Goal: Task Accomplishment & Management: Manage account settings

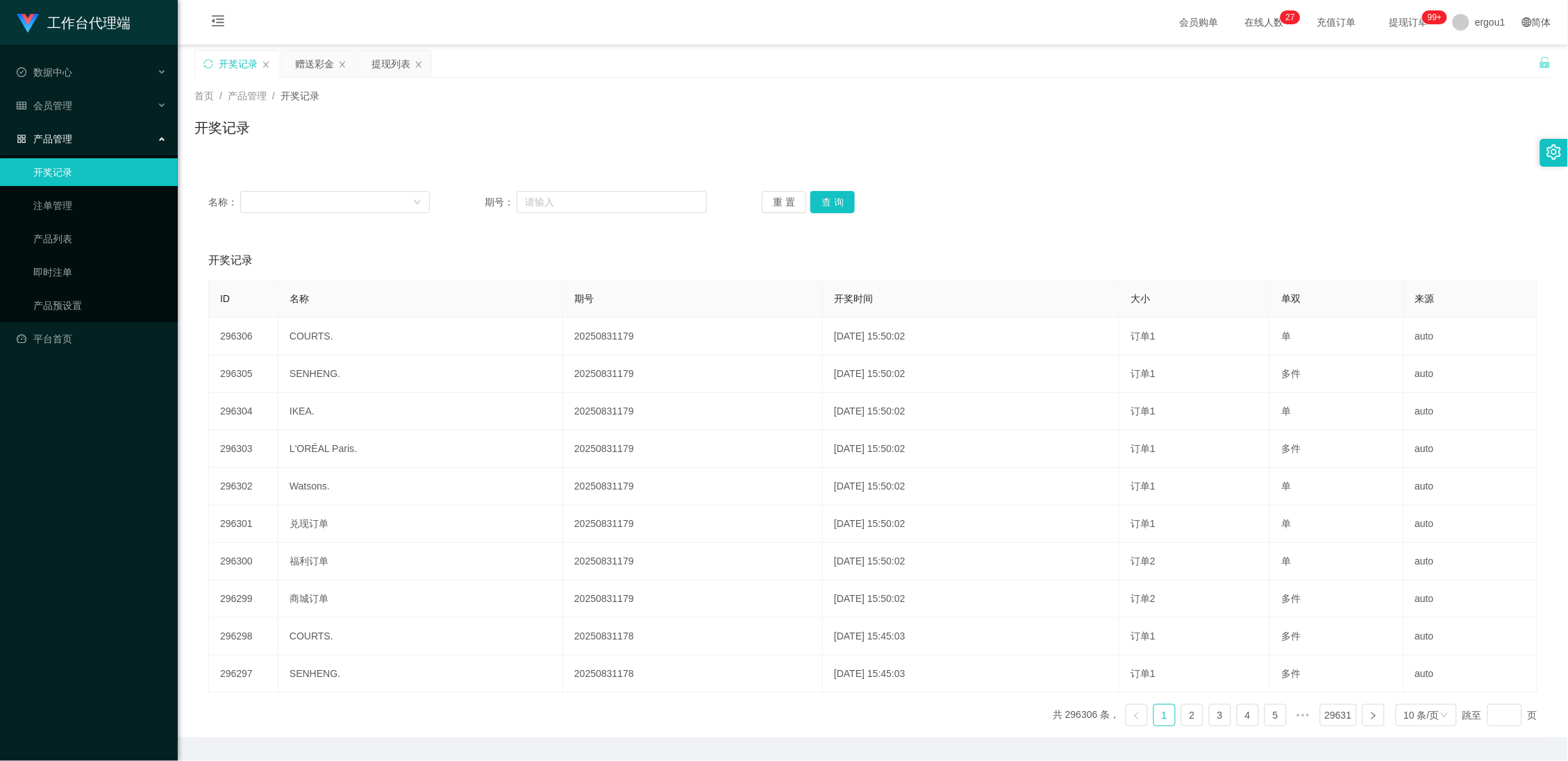
click at [214, 67] on div "开奖记录" at bounding box center [237, 64] width 83 height 27
click at [210, 65] on icon "图标: sync" at bounding box center [208, 64] width 10 height 10
click at [849, 215] on div "名称： 期号： 重 置 查 询" at bounding box center [873, 202] width 1357 height 50
click at [311, 60] on div "赠送彩金" at bounding box center [314, 64] width 39 height 27
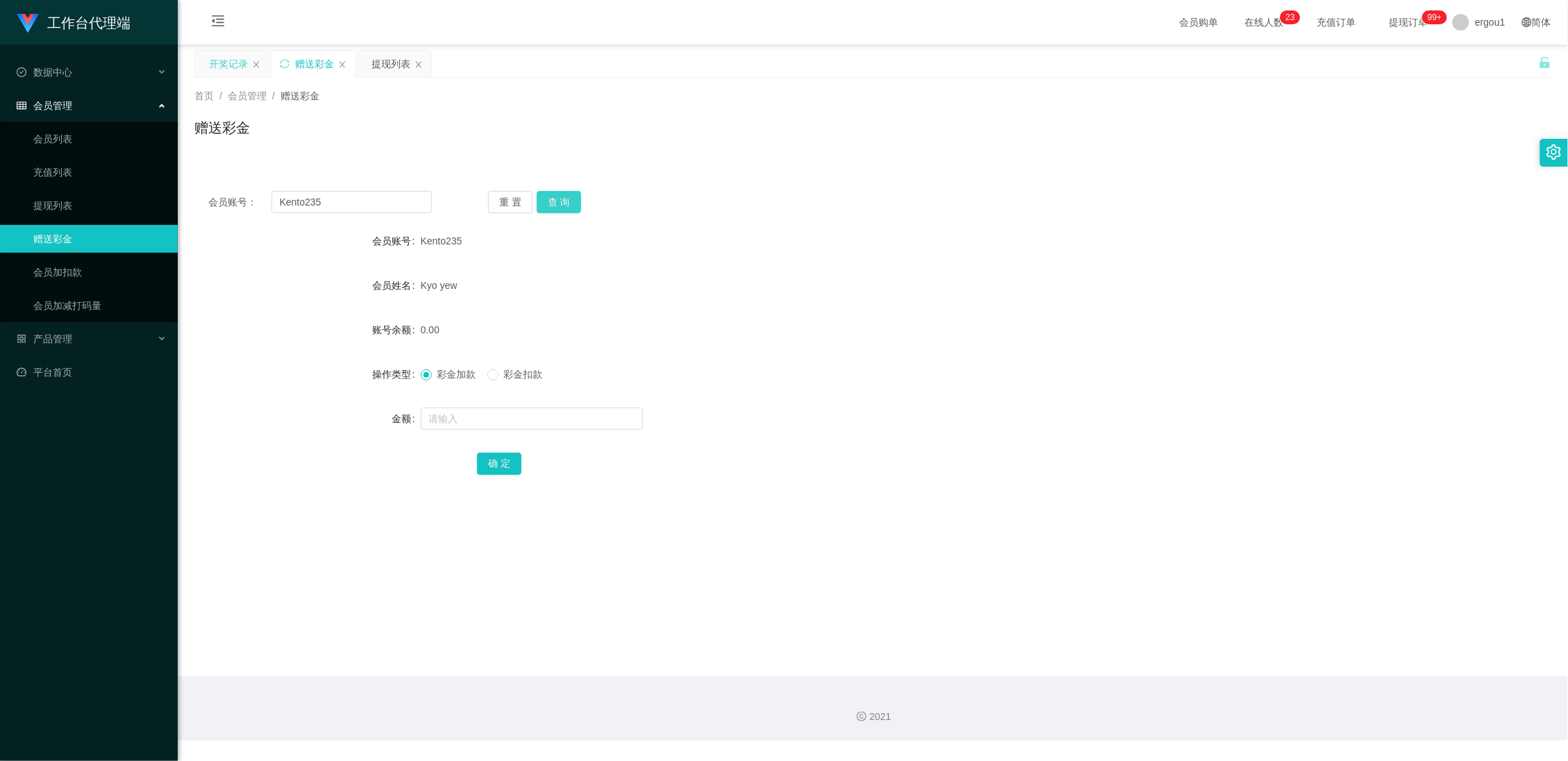
click at [560, 204] on button "查 询" at bounding box center [559, 202] width 44 height 22
click at [387, 196] on input "Kento235" at bounding box center [352, 202] width 161 height 22
type input "v"
paste input "Kento235"
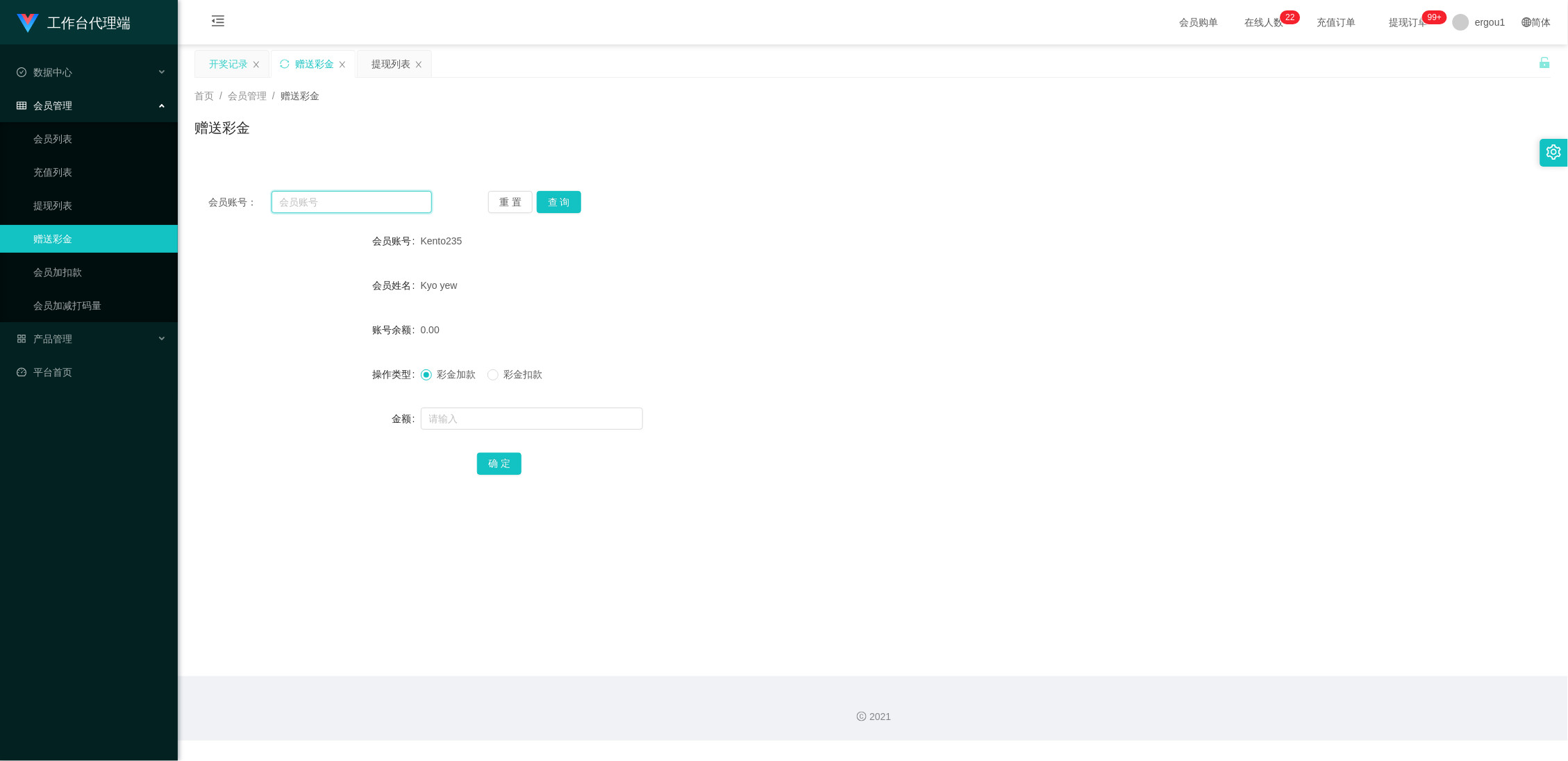
type input "Kento235"
click at [351, 197] on input "text" at bounding box center [352, 202] width 161 height 22
paste input "252935799"
type input "252935799"
click at [571, 205] on button "查 询" at bounding box center [559, 202] width 44 height 22
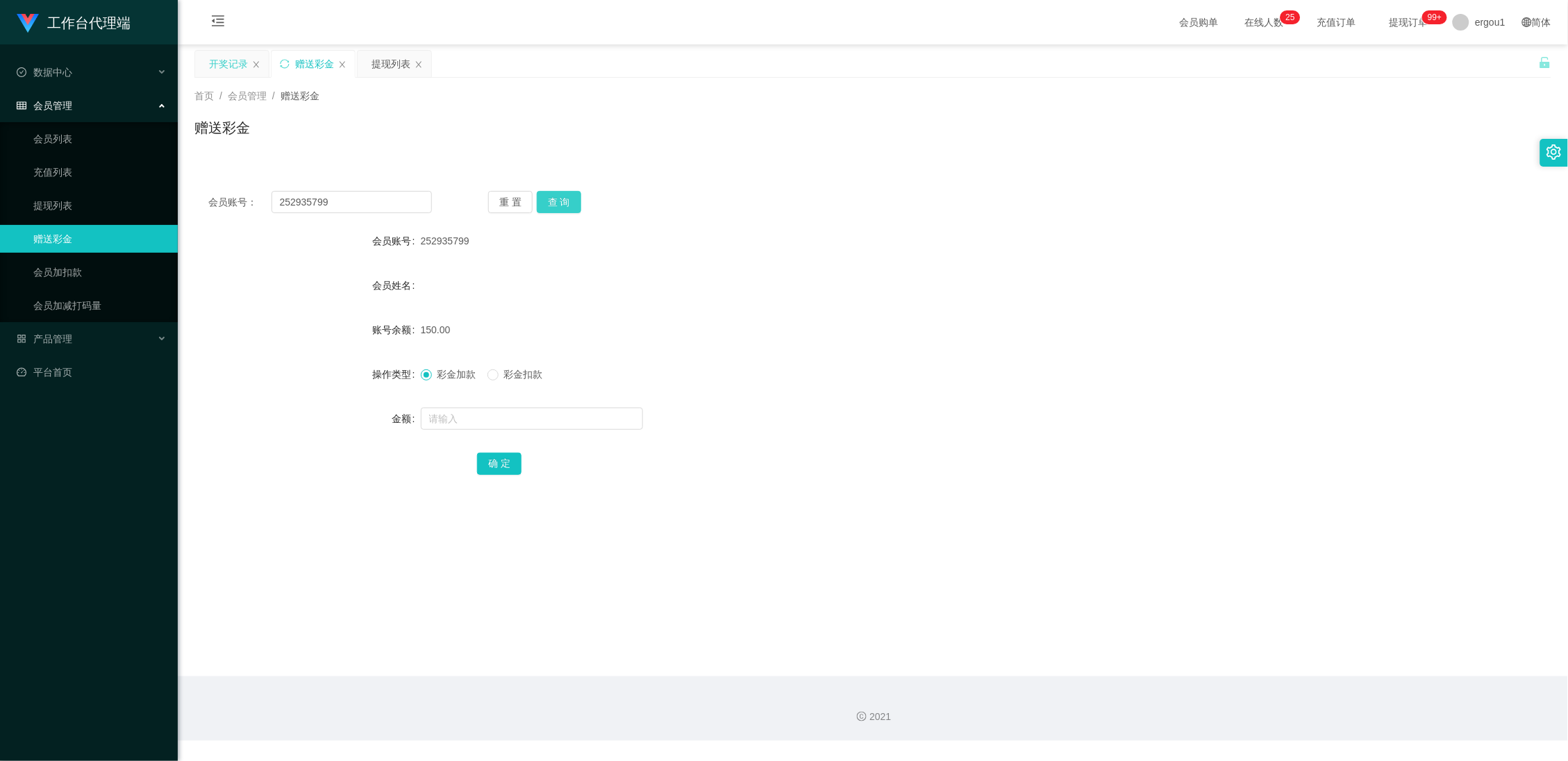
click at [576, 205] on button "查 询" at bounding box center [559, 202] width 44 height 22
click at [397, 67] on div "提现列表" at bounding box center [391, 64] width 39 height 27
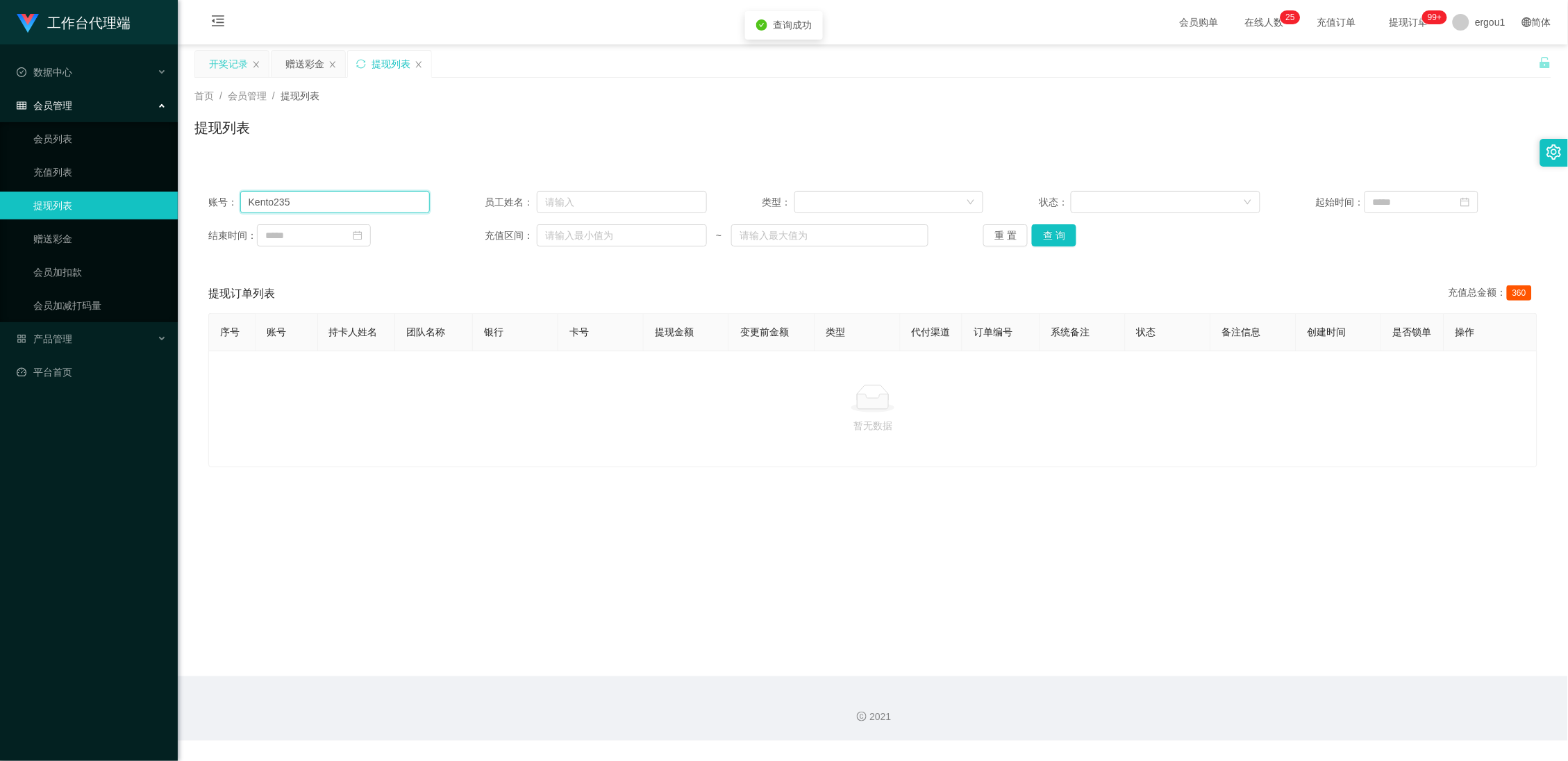
click at [344, 206] on input "Kento235" at bounding box center [335, 202] width 189 height 22
click at [347, 205] on input "Kento235" at bounding box center [335, 202] width 189 height 22
click at [205, 66] on div "开奖记录" at bounding box center [232, 64] width 74 height 27
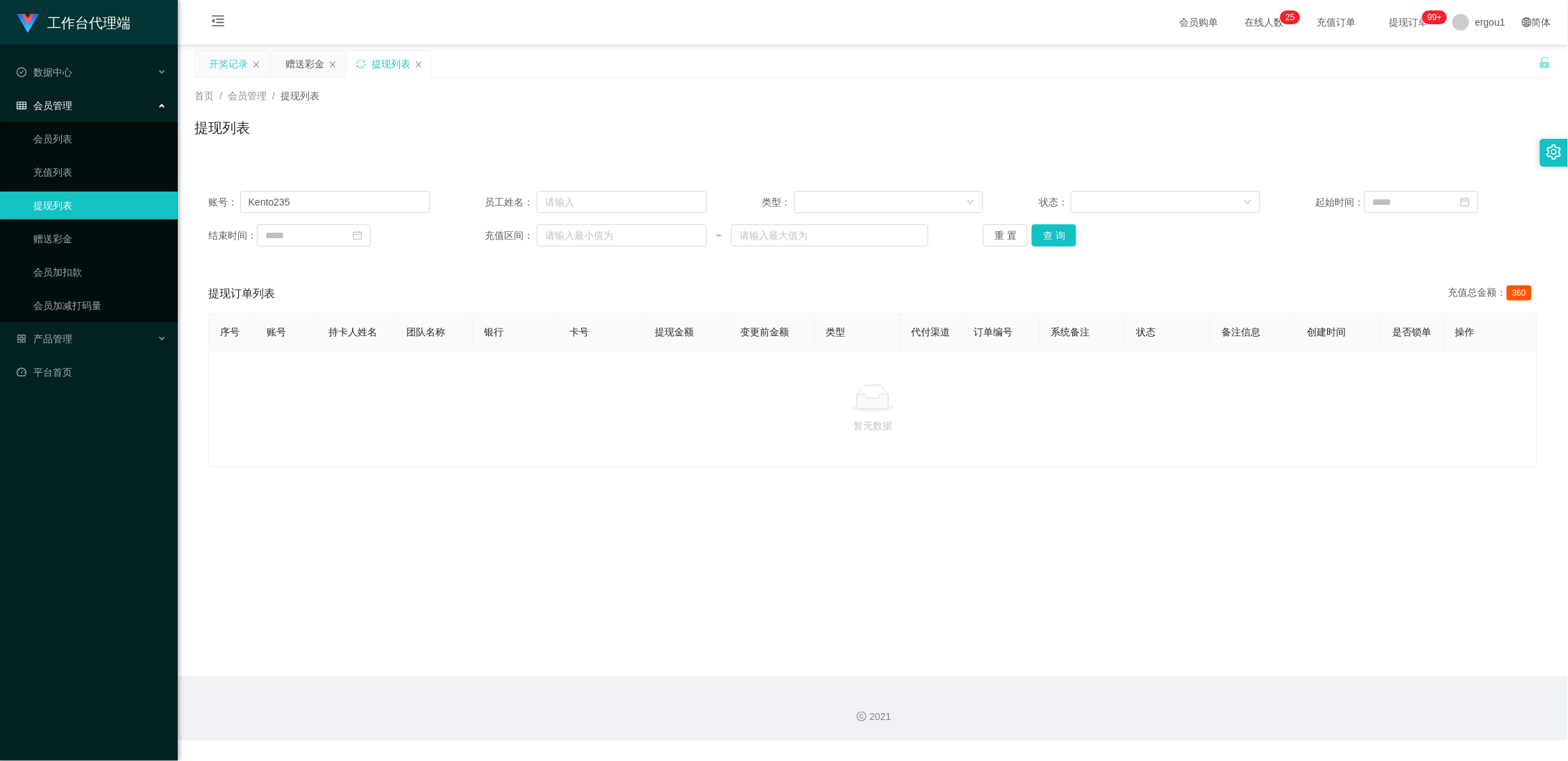
click at [243, 70] on div "开奖记录" at bounding box center [228, 64] width 39 height 27
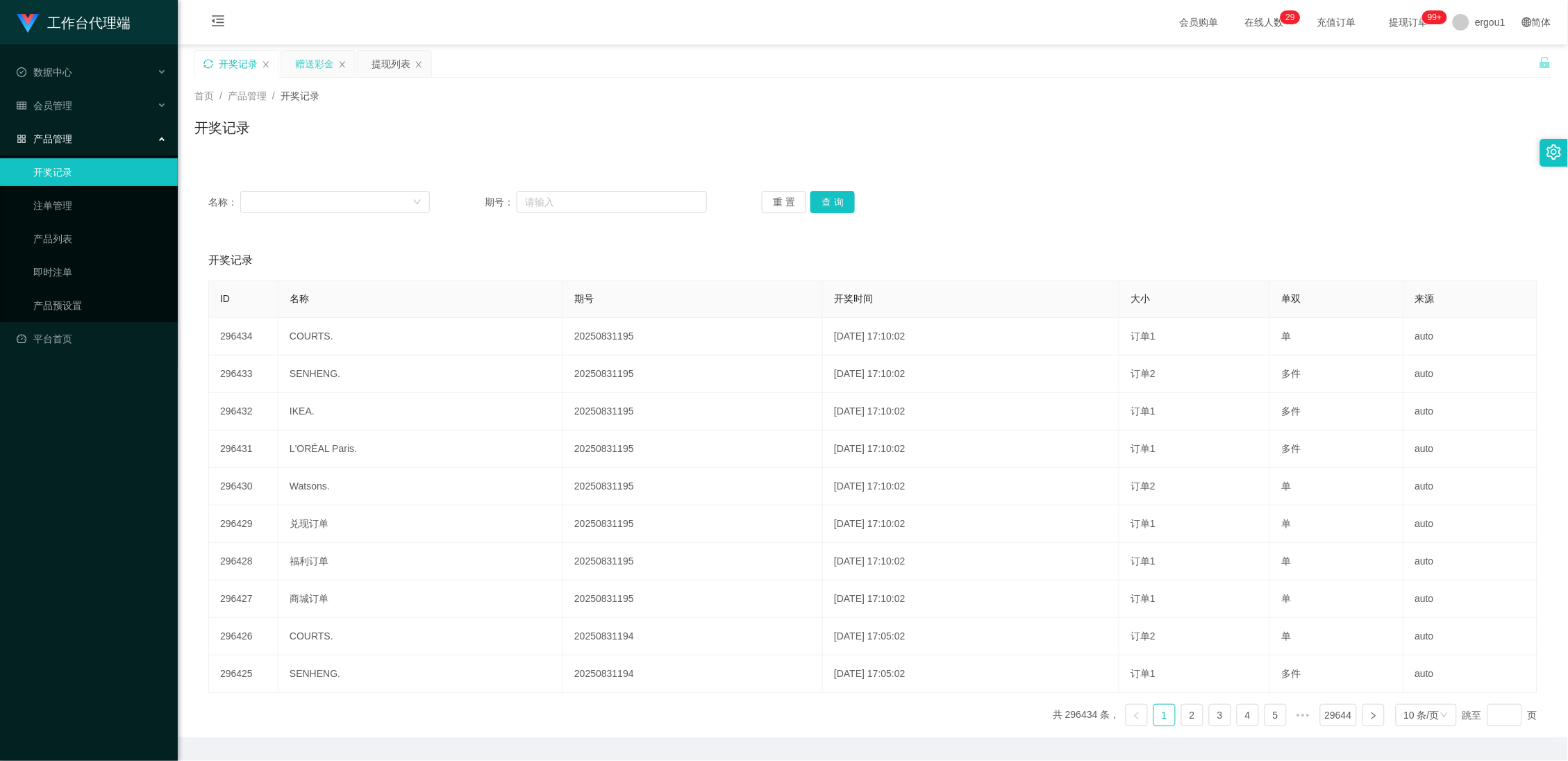
click at [291, 59] on div "赠送彩金" at bounding box center [318, 64] width 74 height 27
click at [330, 54] on div "赠送彩金" at bounding box center [314, 64] width 39 height 27
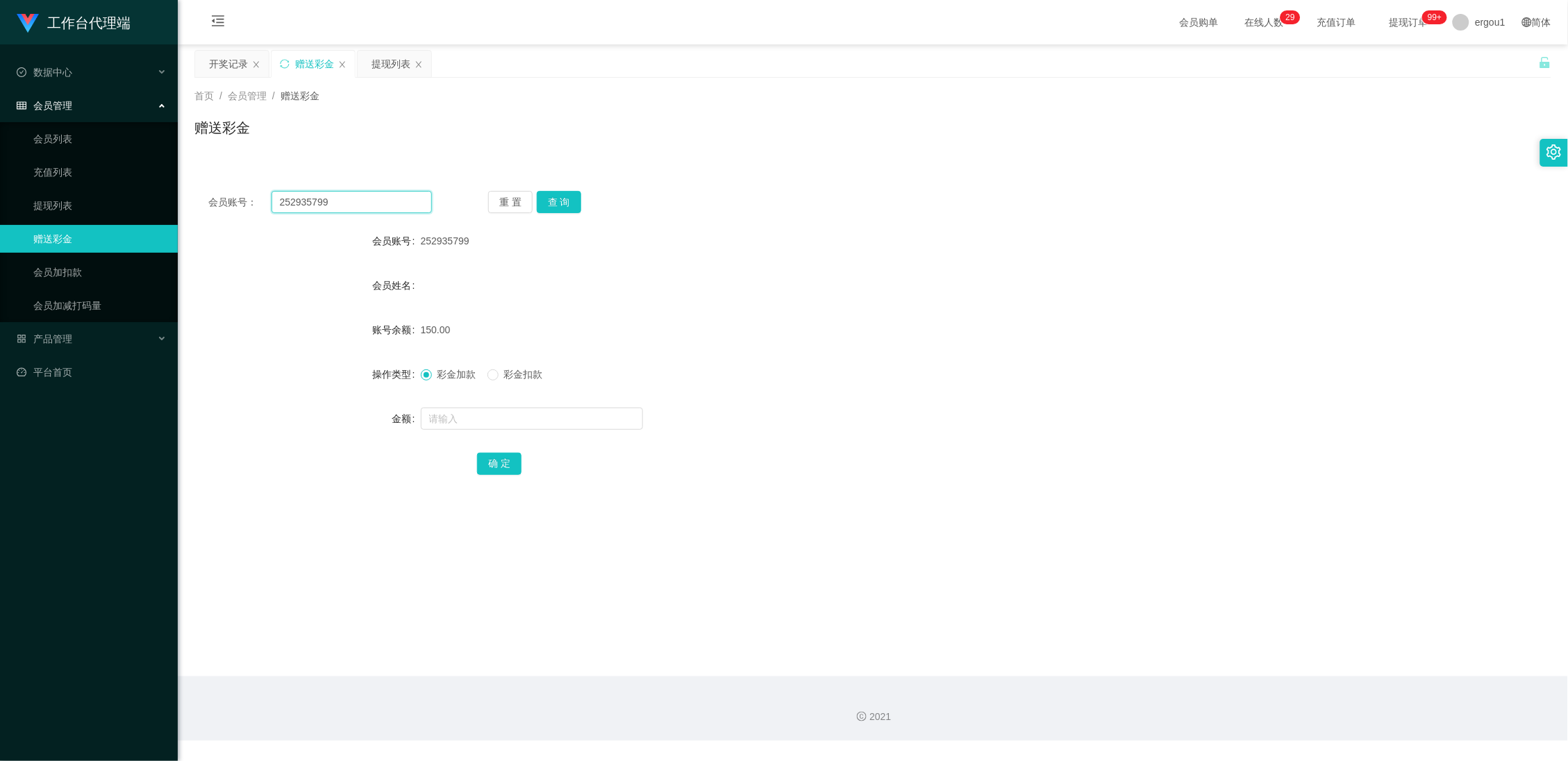
click at [326, 205] on input "252935799" at bounding box center [352, 202] width 161 height 22
drag, startPoint x: 383, startPoint y: 67, endPoint x: 381, endPoint y: 77, distance: 10.2
click at [383, 67] on div "提现列表" at bounding box center [391, 64] width 39 height 27
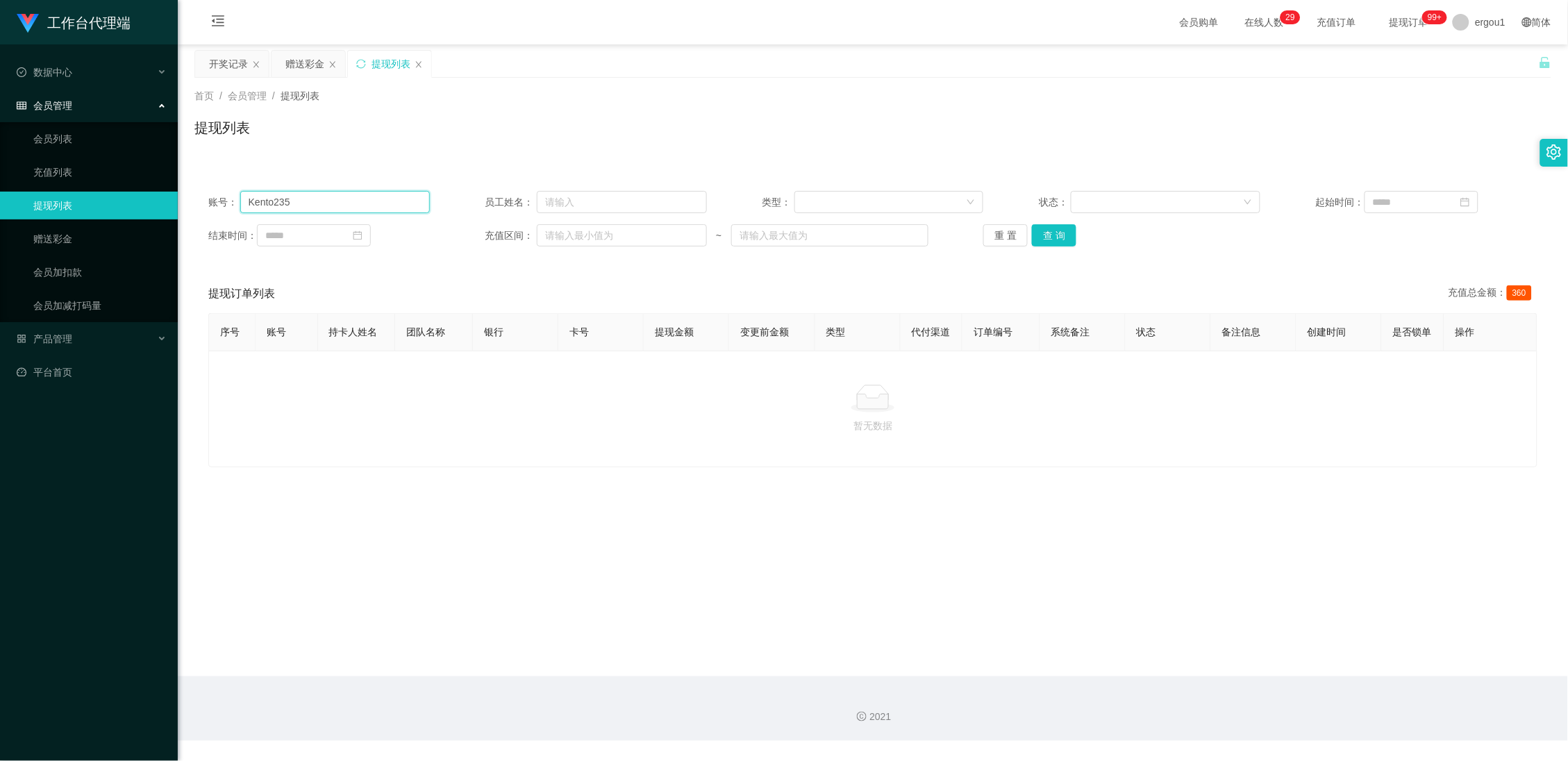
click at [327, 198] on input "Kento235" at bounding box center [335, 202] width 189 height 22
paste input "252935799"
type input "252935799"
click at [1061, 238] on button "查 询" at bounding box center [1054, 235] width 44 height 22
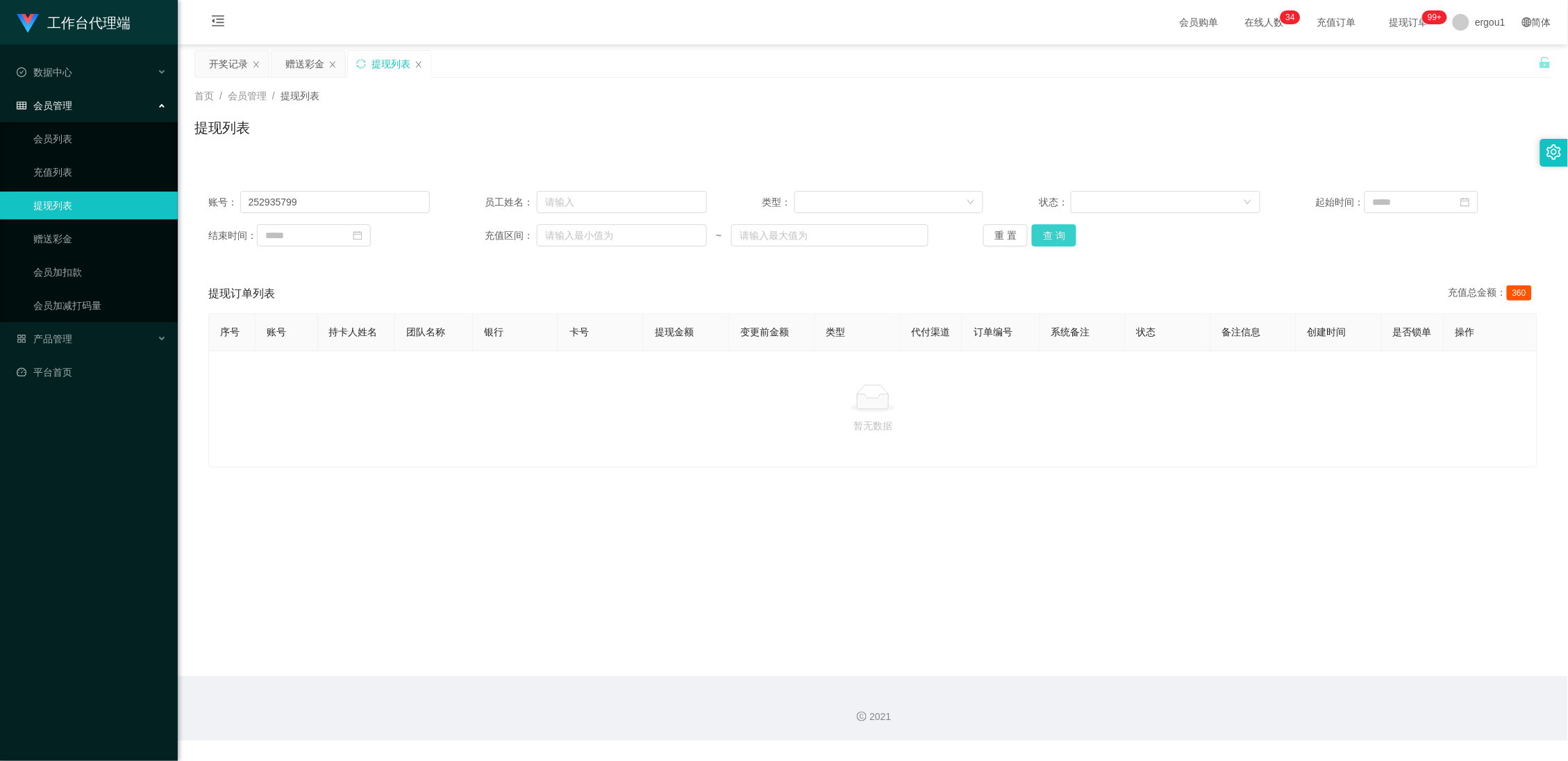
click at [1037, 245] on button "查 询" at bounding box center [1054, 235] width 44 height 22
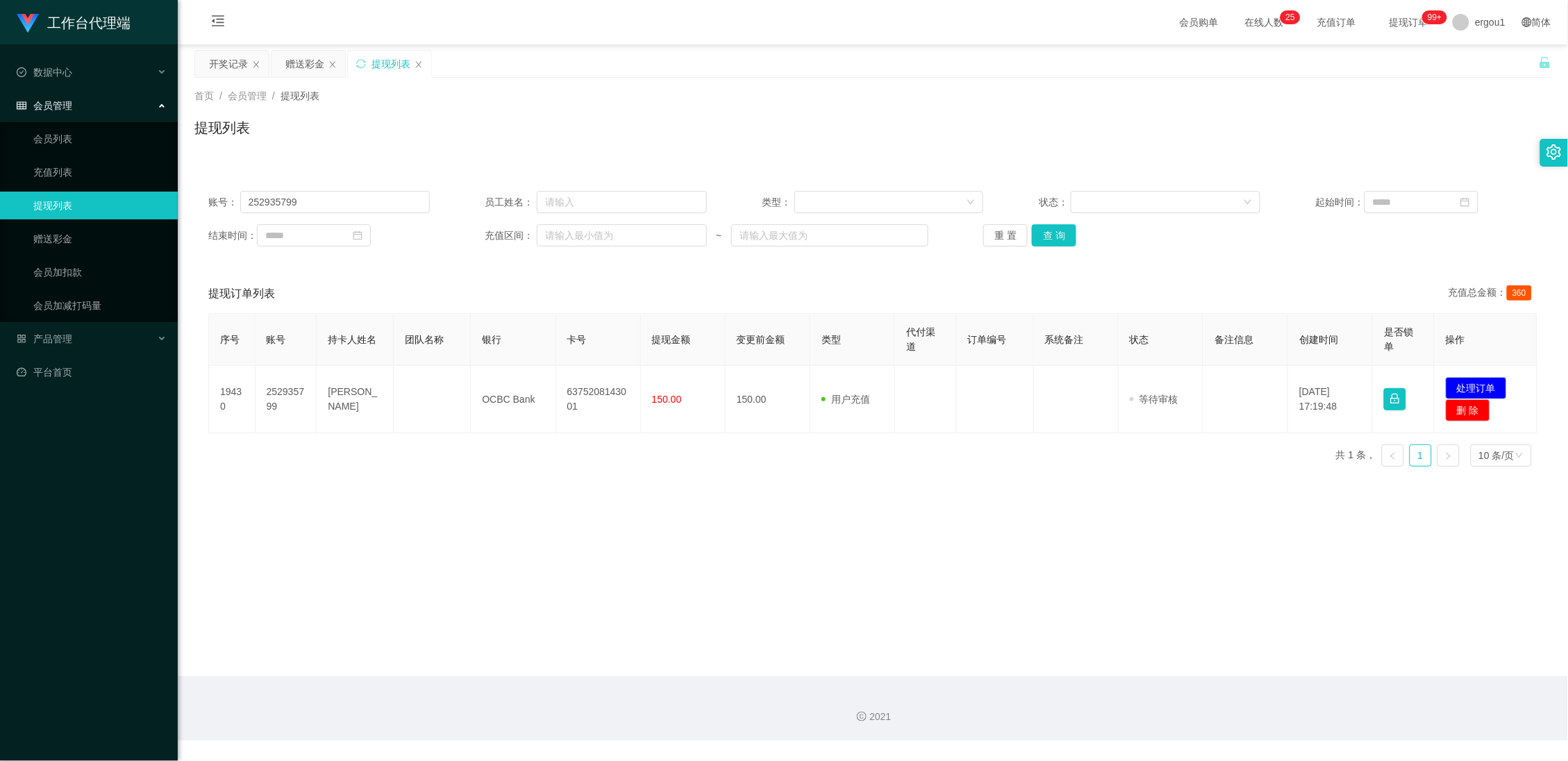
click at [591, 576] on main "关闭左侧 关闭右侧 关闭其它 刷新页面 开奖记录 赠送彩金 提现列表 首页 / 会员管理 / 提现列表 / 提现列表 账号： 252935799 员工姓名： …" at bounding box center [873, 360] width 1390 height 632
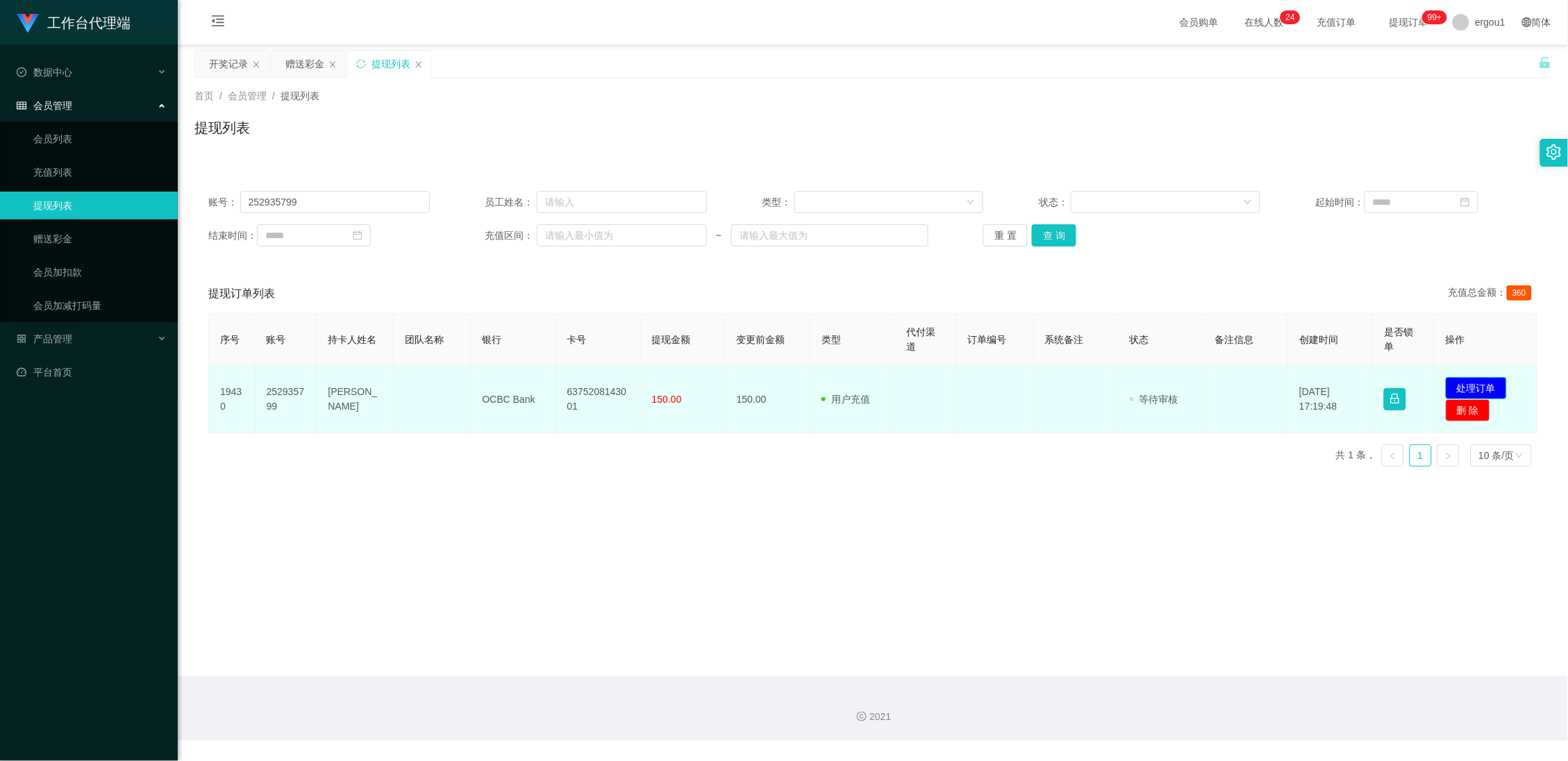
click at [1464, 380] on button "处理订单" at bounding box center [1475, 388] width 61 height 22
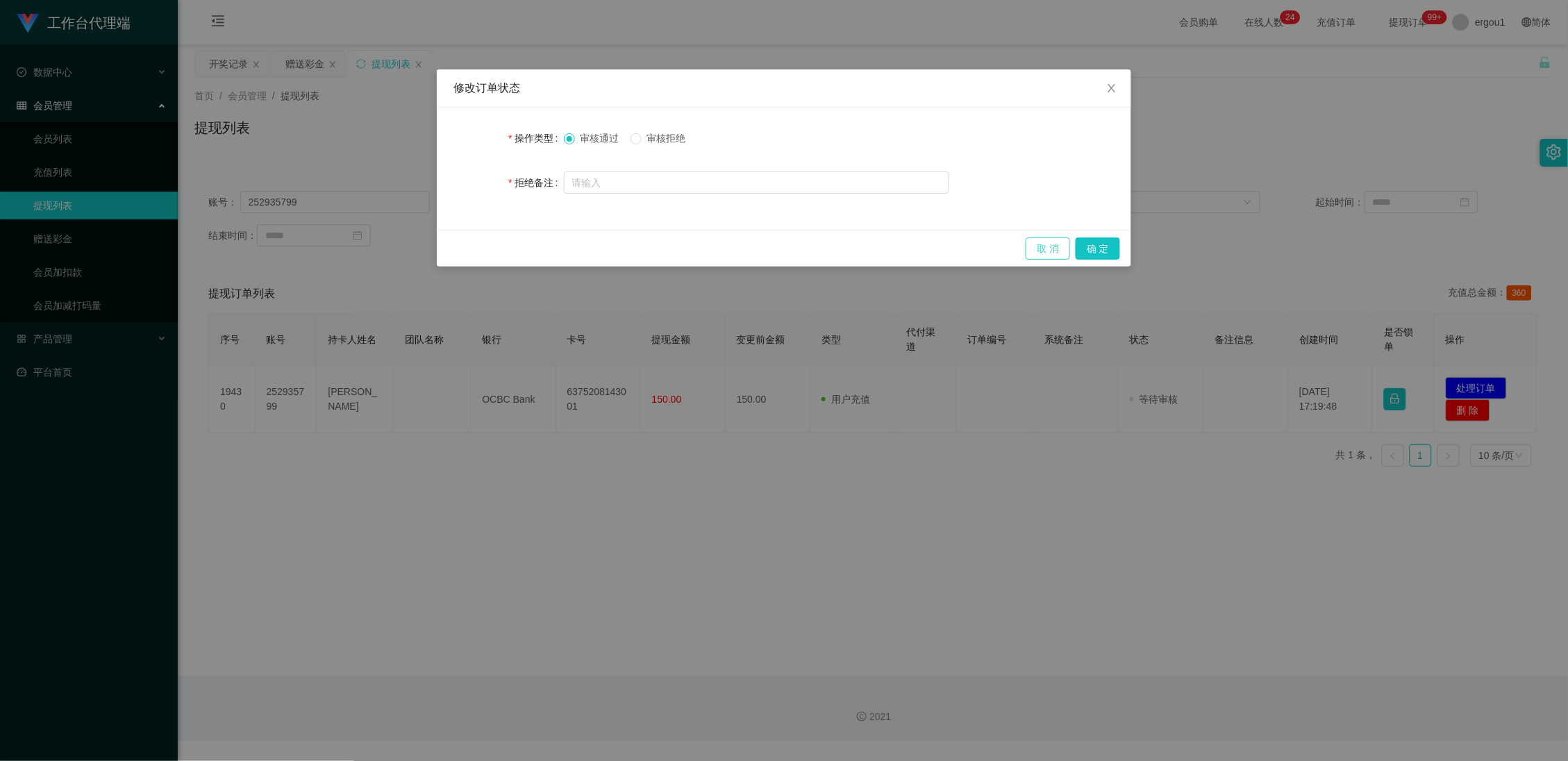
click at [1058, 249] on button "取 消" at bounding box center [1048, 248] width 44 height 22
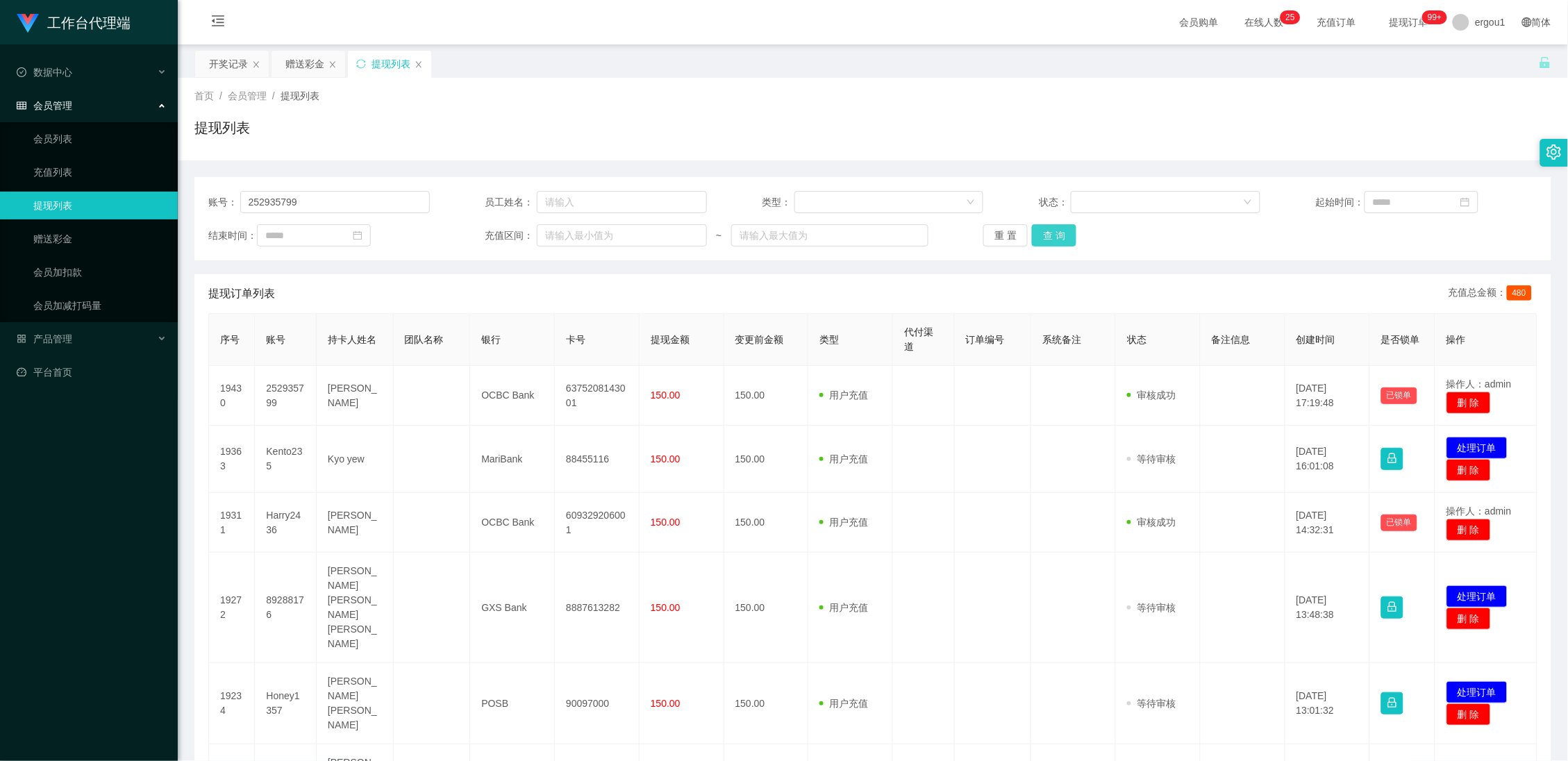
type input "252935799"
click at [1068, 228] on button "查 询" at bounding box center [1054, 235] width 44 height 22
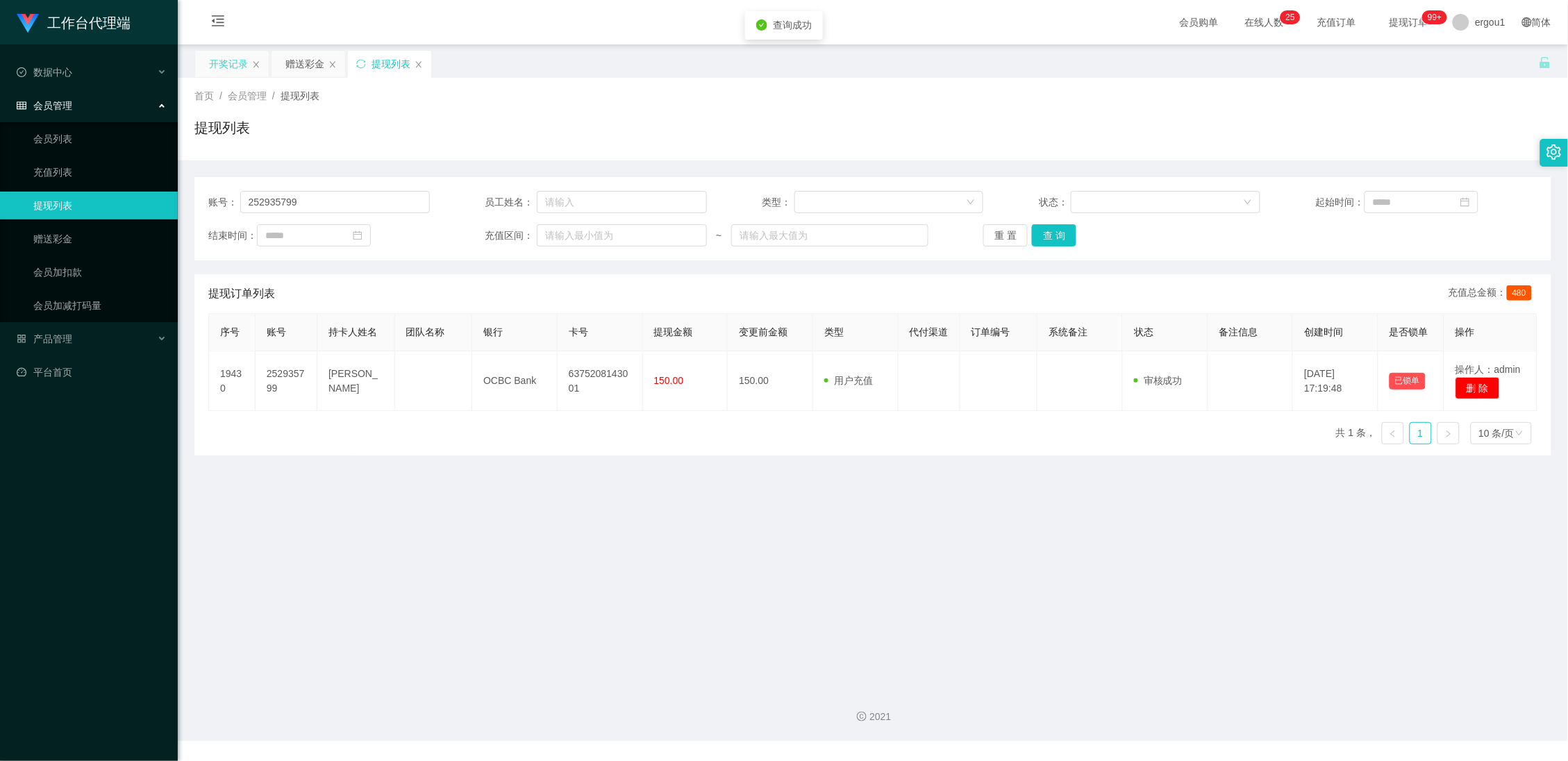
click at [224, 68] on div "开奖记录" at bounding box center [228, 64] width 39 height 27
